Goal: Information Seeking & Learning: Learn about a topic

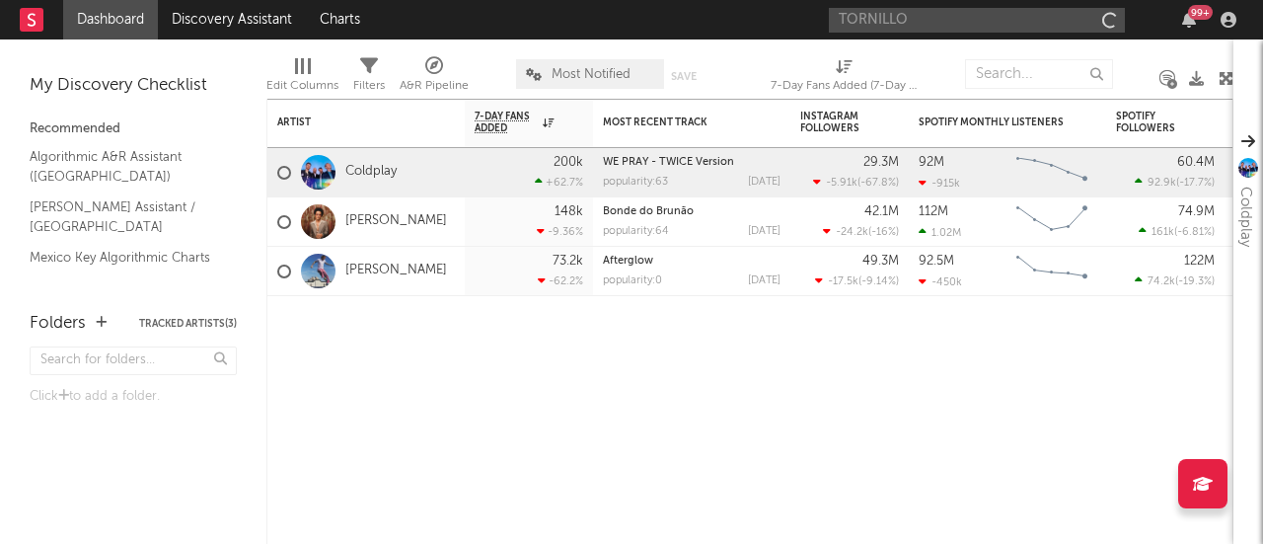
type input "TORNILLO"
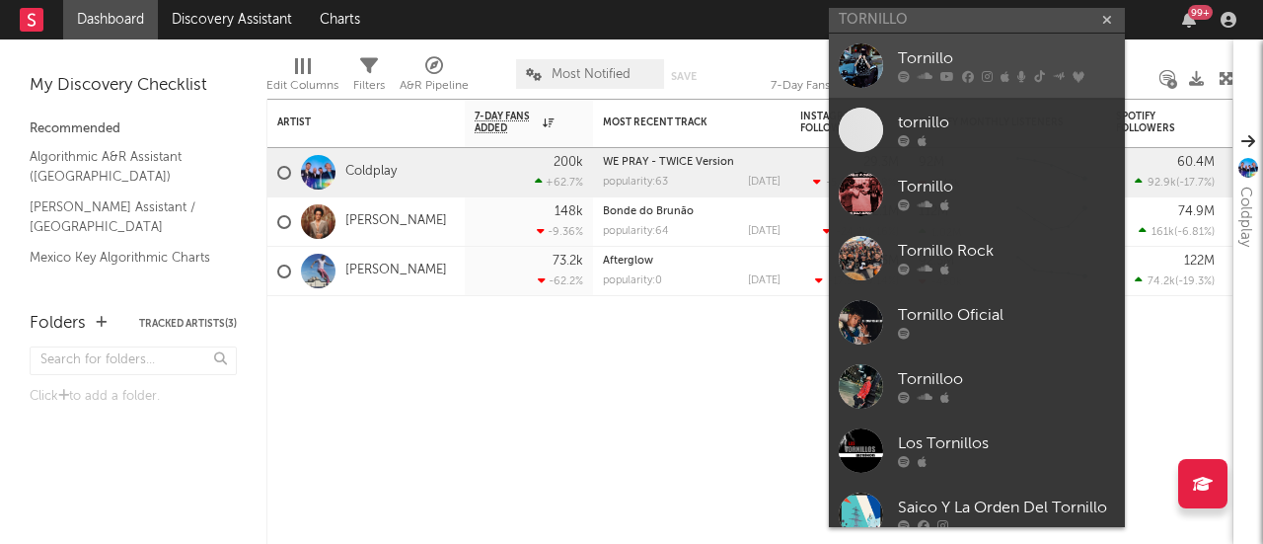
click at [893, 46] on link "Tornillo" at bounding box center [977, 66] width 296 height 64
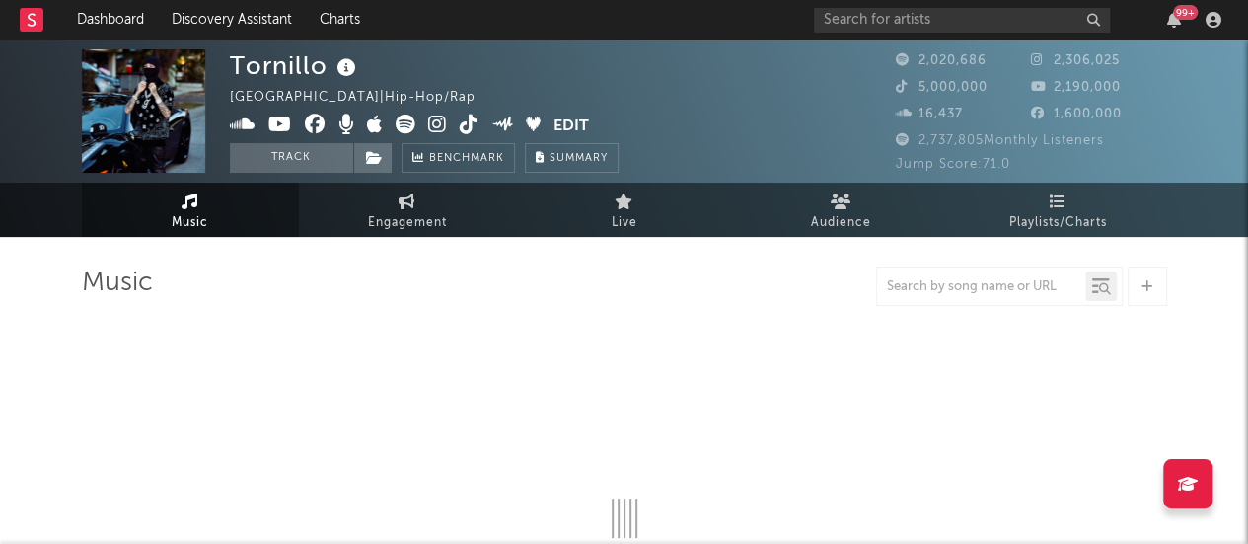
select select "6m"
